Goal: Transaction & Acquisition: Purchase product/service

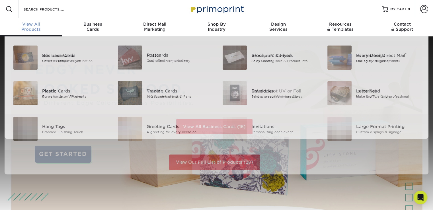
scroll to position [0, 0]
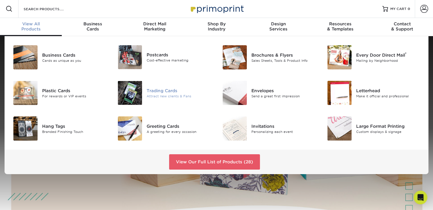
click at [137, 91] on img at bounding box center [130, 93] width 24 height 24
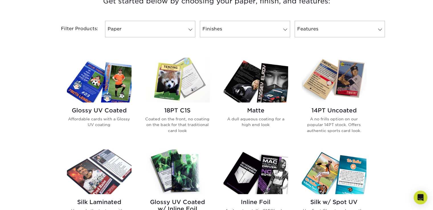
scroll to position [230, 0]
click at [149, 27] on link "Paper" at bounding box center [150, 29] width 90 height 17
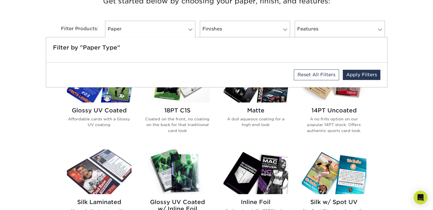
click at [252, 56] on div "Filter by "Paper Type"" at bounding box center [216, 49] width 341 height 25
click at [234, 75] on div "Reset All Filters Apply Filters" at bounding box center [216, 75] width 341 height 25
click at [258, 30] on link "Finishes" at bounding box center [245, 29] width 90 height 17
click at [328, 24] on link "Features" at bounding box center [340, 29] width 90 height 17
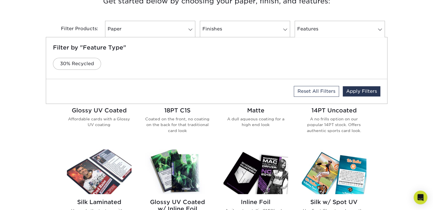
click at [427, 82] on div "Get started below by choosing your paper, finish, and features: Filtered Matche…" at bounding box center [216, 193] width 433 height 425
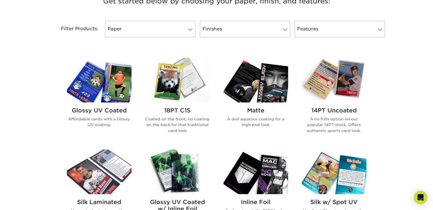
click at [349, 83] on img at bounding box center [334, 80] width 65 height 45
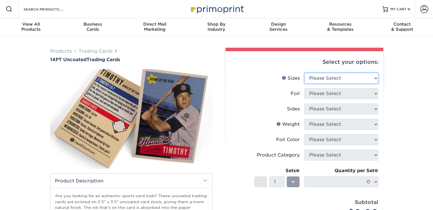
click at [330, 82] on select "Please Select 2.5" x 3.5"" at bounding box center [342, 78] width 74 height 11
select select "2.50x3.50"
click at [305, 73] on select "Please Select 2.5" x 3.5"" at bounding box center [342, 78] width 74 height 11
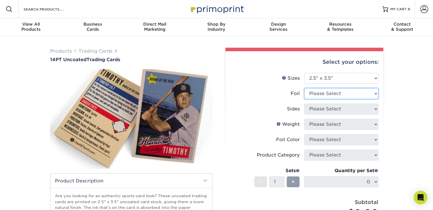
click at [327, 96] on select "Please Select Yes No" at bounding box center [342, 93] width 74 height 11
click at [246, 88] on label "Foil" at bounding box center [267, 93] width 74 height 11
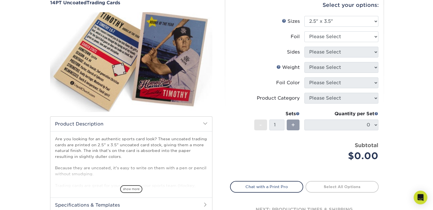
scroll to position [99, 0]
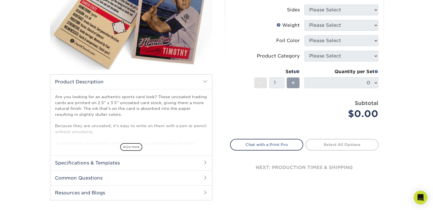
click at [334, 142] on link "Select All Options" at bounding box center [342, 144] width 73 height 11
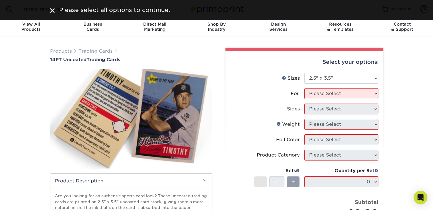
scroll to position [0, 0]
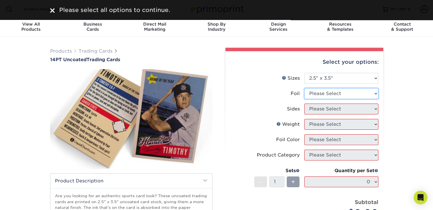
click at [319, 97] on select "Please Select Yes No" at bounding box center [342, 93] width 74 height 11
select select "0"
click at [305, 88] on select "Please Select Yes No" at bounding box center [342, 93] width 74 height 11
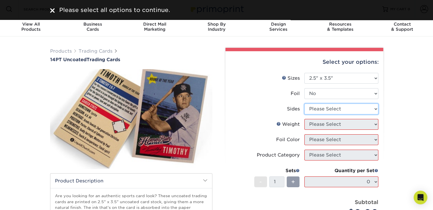
click at [318, 106] on select "Please Select Print Both Sides Print Front Only" at bounding box center [342, 109] width 74 height 11
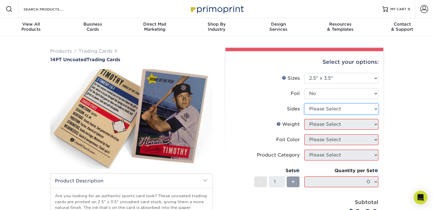
select select "13abbda7-1d64-4f25-8bb2-c179b224825d"
click at [305, 104] on select "Please Select Print Both Sides Print Front Only" at bounding box center [342, 109] width 74 height 11
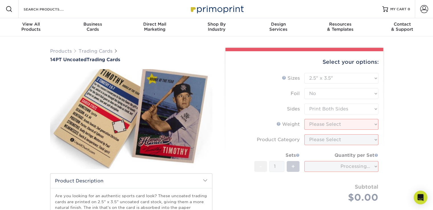
click at [338, 123] on form "Sizes Help Sizes Please Select 2.5" x 3.5" Foil Please Select Yes No -" at bounding box center [304, 144] width 149 height 143
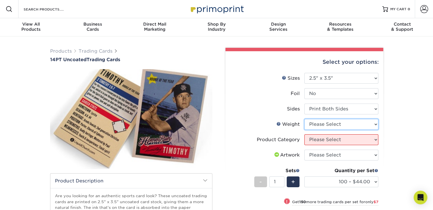
click at [338, 123] on select "Please Select 14PT Uncoated" at bounding box center [342, 124] width 74 height 11
select select "14PT Uncoated"
click at [305, 119] on select "Please Select 14PT Uncoated" at bounding box center [342, 124] width 74 height 11
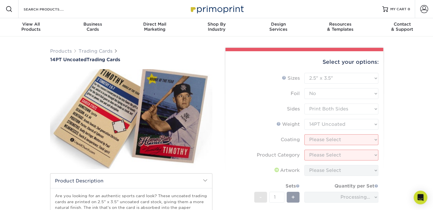
click at [335, 142] on form "Sizes Help Sizes Please Select 2.5" x 3.5" Foil Please Select Yes No -" at bounding box center [304, 160] width 149 height 174
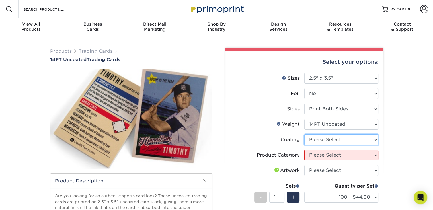
click at [335, 142] on select at bounding box center [342, 139] width 74 height 11
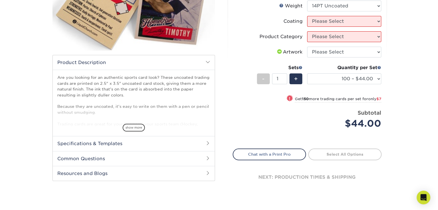
scroll to position [99, 0]
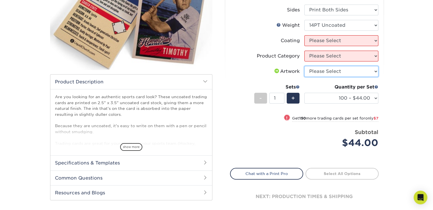
click at [319, 68] on select "Please Select I will upload files I need a design - $100" at bounding box center [342, 71] width 74 height 11
select select "design"
click at [305, 66] on select "Please Select I will upload files I need a design - $100" at bounding box center [342, 71] width 74 height 11
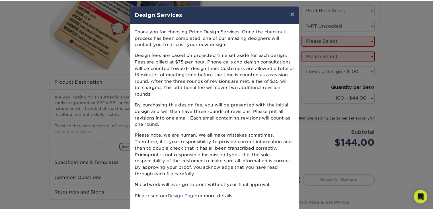
scroll to position [24, 0]
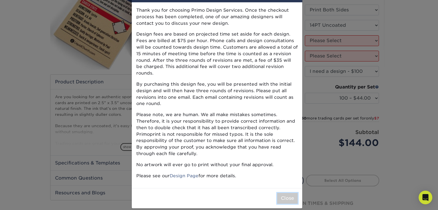
click at [282, 193] on button "Close" at bounding box center [287, 198] width 21 height 11
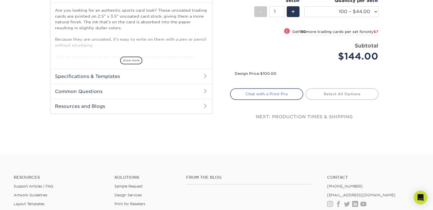
scroll to position [94, 0]
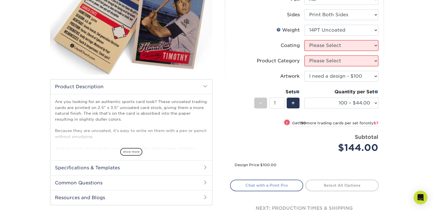
click at [282, 185] on link "Chat with a Print Pro" at bounding box center [266, 185] width 73 height 11
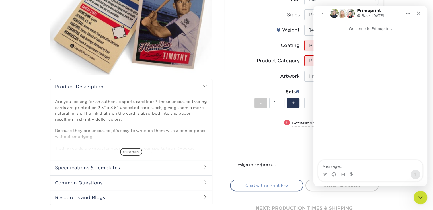
scroll to position [0, 0]
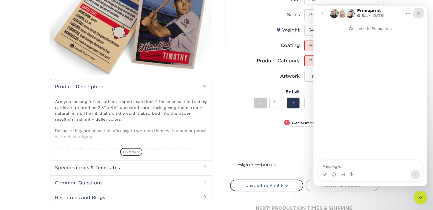
click at [418, 13] on icon "Close" at bounding box center [418, 13] width 3 height 3
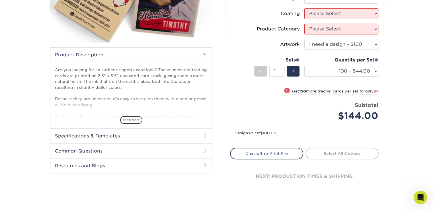
scroll to position [166, 0]
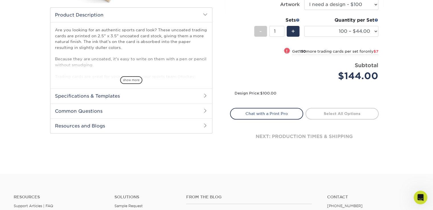
click at [342, 107] on div "Select your options: Sizes Help Sizes Please Select 2.5" x 3.5" Foil Please Sel…" at bounding box center [305, 21] width 158 height 273
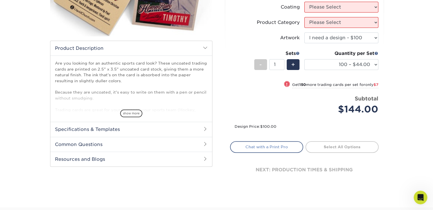
click at [279, 146] on link "Chat with a Print Pro" at bounding box center [266, 146] width 73 height 11
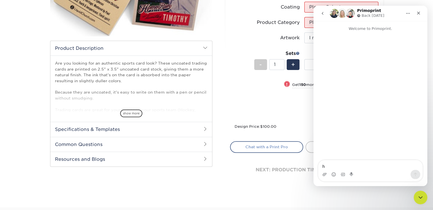
type textarea "hi"
